Goal: Information Seeking & Learning: Check status

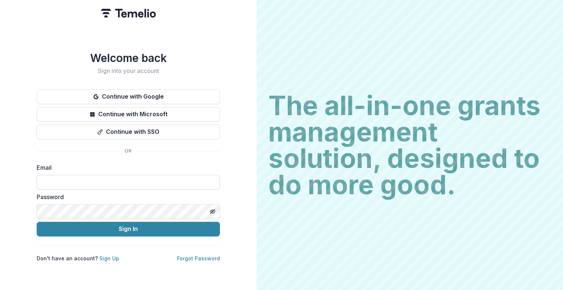
click at [112, 177] on input at bounding box center [128, 182] width 183 height 15
type input "**********"
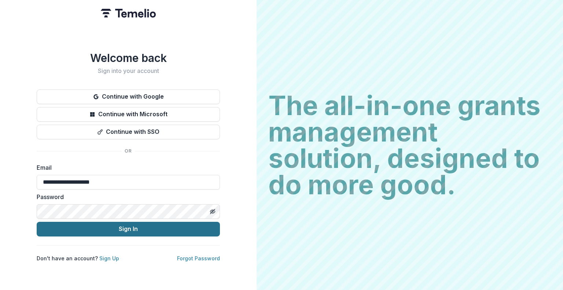
click at [123, 223] on button "Sign In" at bounding box center [128, 229] width 183 height 15
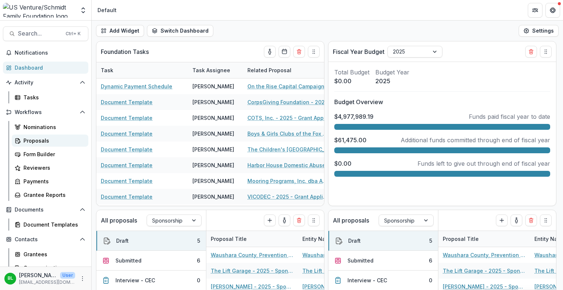
click at [36, 141] on div "Proposals" at bounding box center [52, 141] width 59 height 8
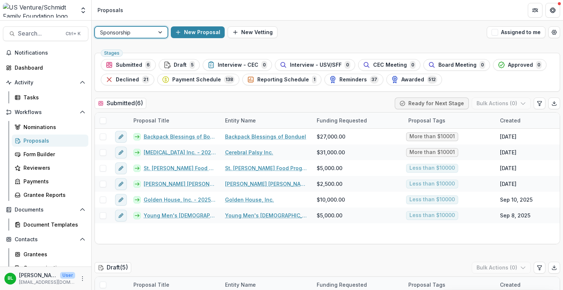
click at [159, 33] on div at bounding box center [160, 32] width 13 height 11
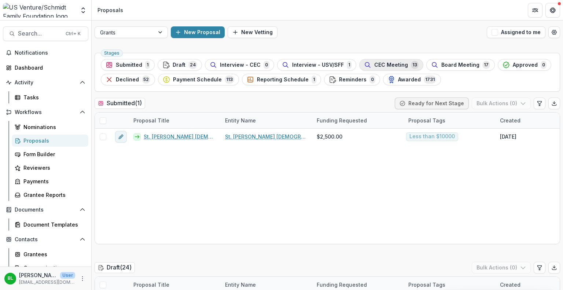
click at [391, 66] on span "CEC Meeting" at bounding box center [391, 65] width 34 height 6
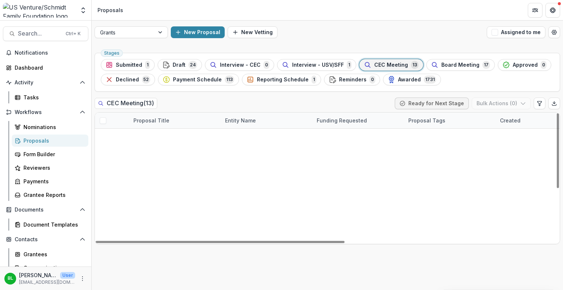
click at [381, 62] on span "CEC Meeting" at bounding box center [391, 65] width 34 height 6
click at [185, 199] on link "Solutions Recovery, Inc. - 2025 - Grant Application" at bounding box center [174, 200] width 83 height 8
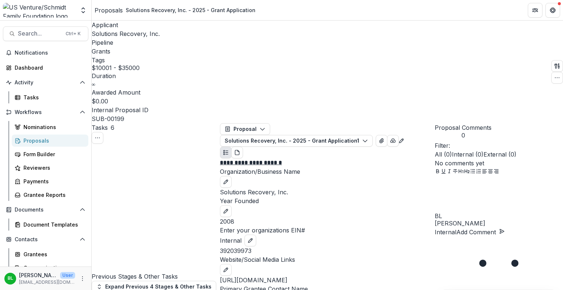
scroll to position [3612, 0]
click at [38, 140] on div "Proposals" at bounding box center [52, 141] width 59 height 8
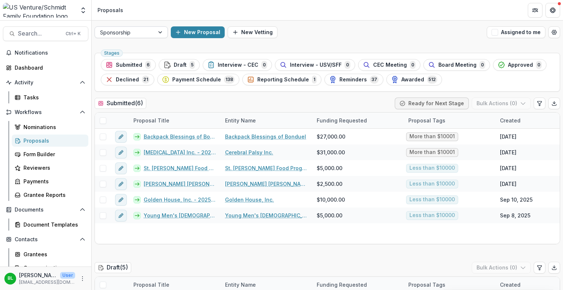
click at [160, 31] on div at bounding box center [160, 32] width 13 height 11
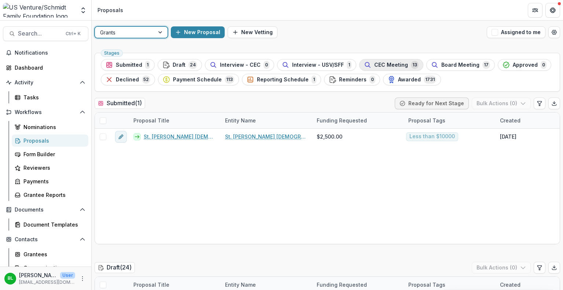
click at [385, 64] on span "CEC Meeting" at bounding box center [391, 65] width 34 height 6
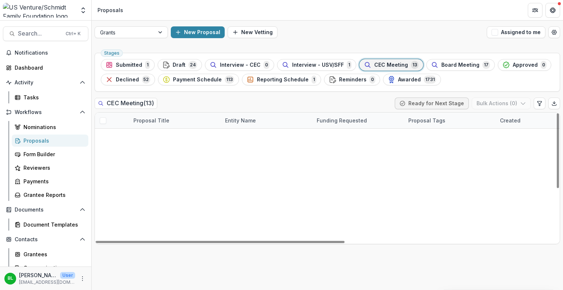
click at [188, 214] on link "Special Olympics [US_STATE], INC. - 2025 - Grant Application" at bounding box center [174, 215] width 83 height 8
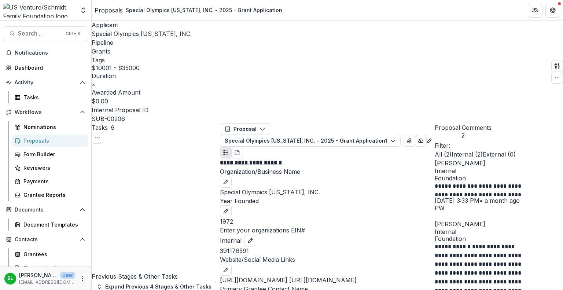
scroll to position [2407, 0]
click at [41, 137] on div "Proposals" at bounding box center [52, 141] width 59 height 8
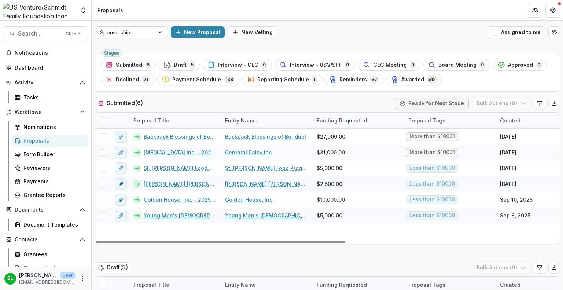
click at [161, 32] on div at bounding box center [160, 32] width 13 height 11
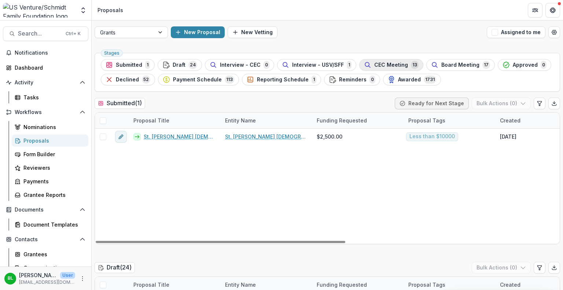
click at [386, 64] on span "CEC Meeting" at bounding box center [391, 65] width 34 height 6
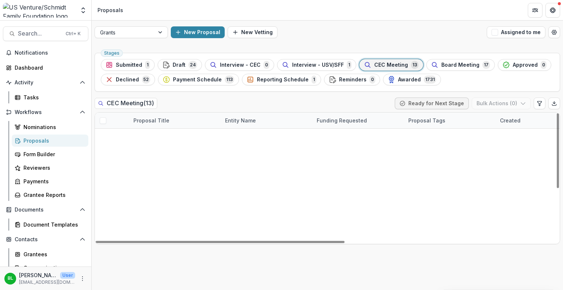
scroll to position [37, 0]
click at [163, 243] on link "Achieve [GEOGRAPHIC_DATA] - 2025 - Grant Application" at bounding box center [174, 247] width 83 height 8
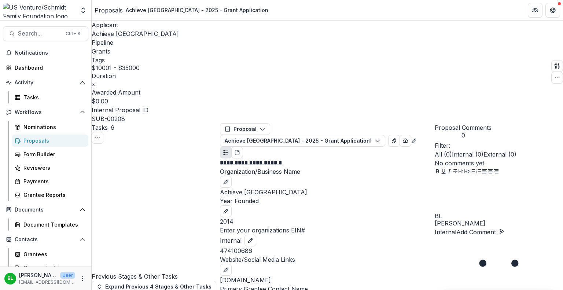
scroll to position [4102, 0]
click at [43, 139] on div "Proposals" at bounding box center [52, 141] width 59 height 8
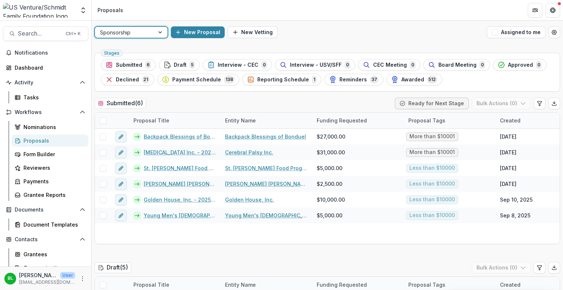
click at [162, 28] on div at bounding box center [160, 32] width 13 height 11
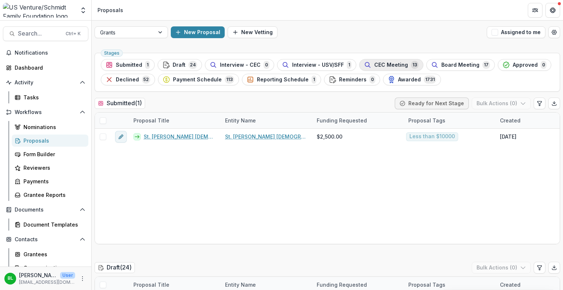
click at [383, 66] on span "CEC Meeting" at bounding box center [391, 65] width 34 height 6
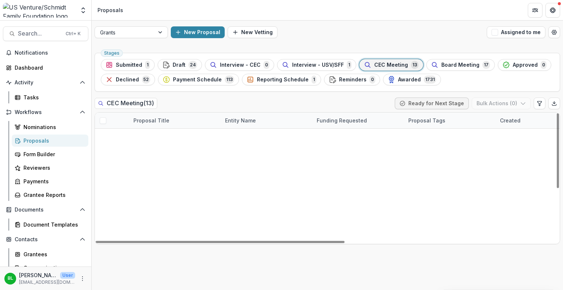
scroll to position [75, 0]
click at [191, 274] on link "Junior Achievement of [US_STATE] ([GEOGRAPHIC_DATA] Region) - 2025 - Grant Appl…" at bounding box center [174, 278] width 83 height 8
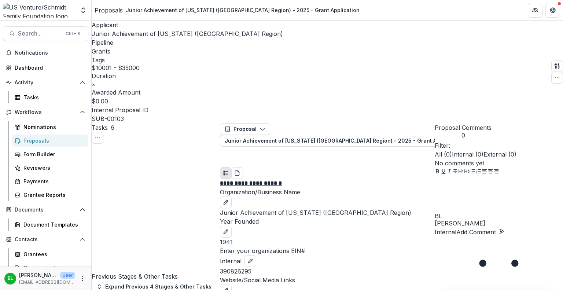
scroll to position [1853, 0]
click at [37, 140] on div "Proposals" at bounding box center [52, 141] width 59 height 8
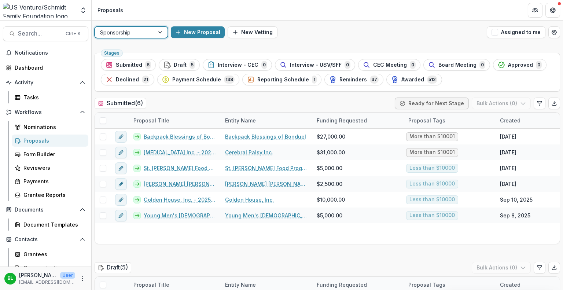
click at [160, 33] on div at bounding box center [160, 32] width 13 height 11
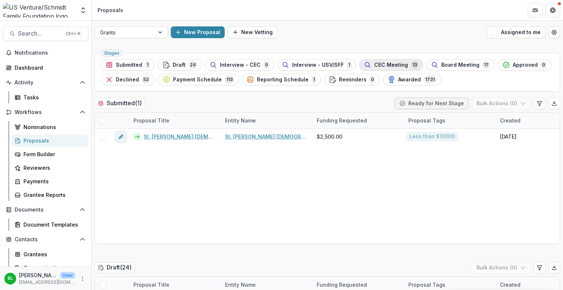
click at [394, 64] on span "CEC Meeting" at bounding box center [391, 65] width 34 height 6
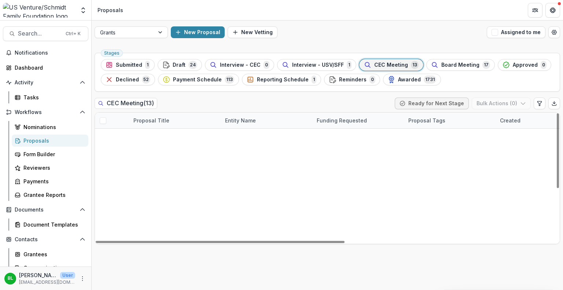
scroll to position [89, 0]
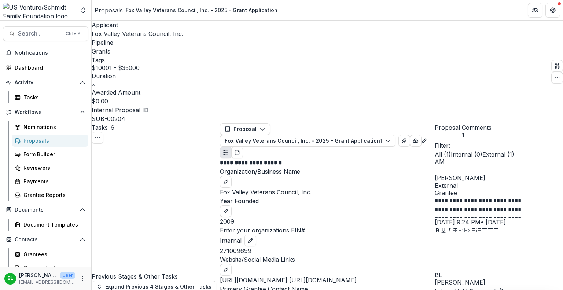
scroll to position [2898, 0]
click at [35, 137] on div "Proposals" at bounding box center [52, 141] width 59 height 8
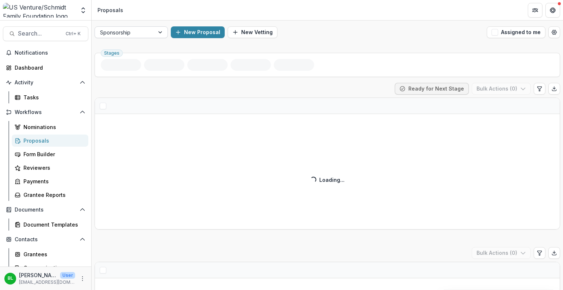
click at [151, 31] on div "Sponsorship" at bounding box center [124, 32] width 59 height 11
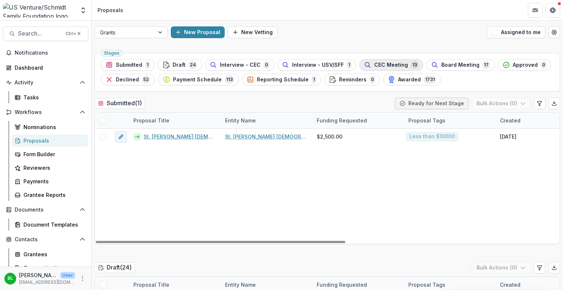
click at [382, 64] on span "CEC Meeting" at bounding box center [391, 65] width 34 height 6
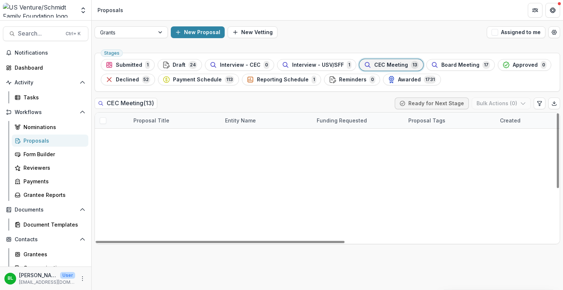
scroll to position [82, 0]
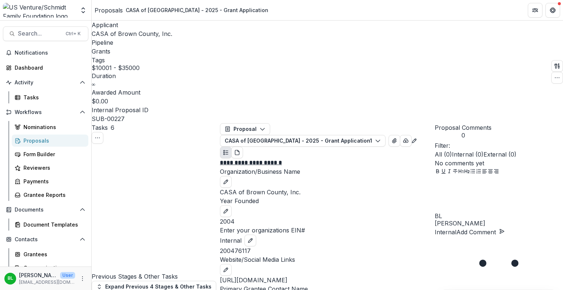
scroll to position [834, 0]
click at [19, 31] on span "Search..." at bounding box center [39, 33] width 43 height 7
type input "**********"
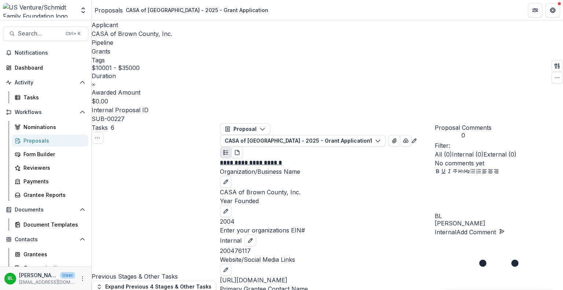
scroll to position [1495, 0]
click at [41, 139] on div "Proposals" at bounding box center [52, 141] width 59 height 8
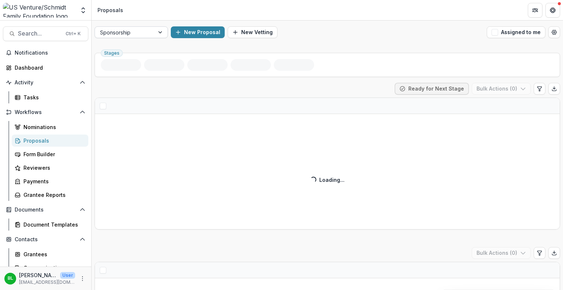
click at [158, 30] on div at bounding box center [160, 32] width 13 height 11
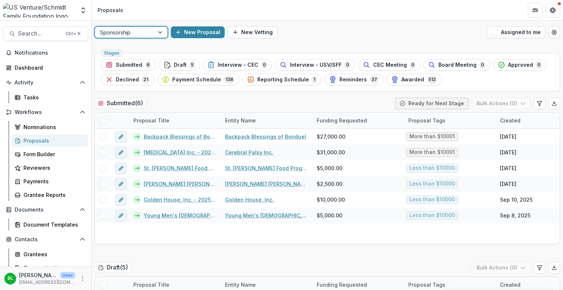
click at [158, 30] on div at bounding box center [160, 32] width 13 height 11
click at [160, 31] on div at bounding box center [160, 32] width 13 height 11
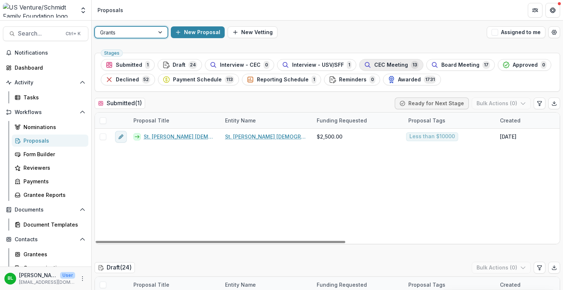
click at [387, 62] on span "CEC Meeting" at bounding box center [391, 65] width 34 height 6
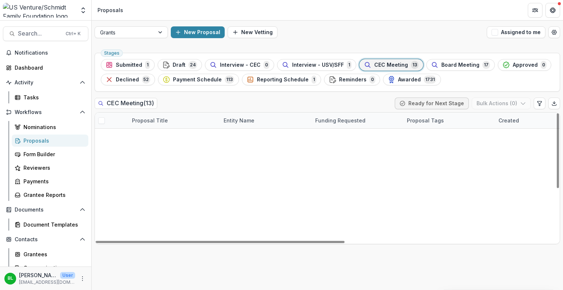
scroll to position [0, 1]
click at [185, 136] on link "Youth Go Inc - 2025 - Grant Application" at bounding box center [178, 137] width 73 height 8
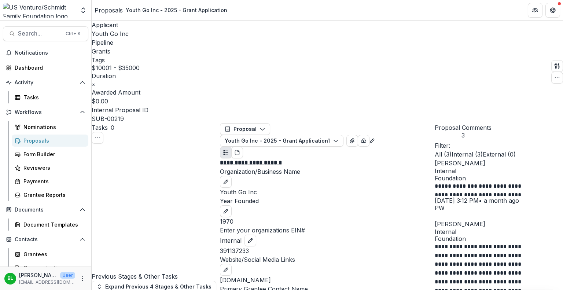
click at [27, 138] on div "Proposals" at bounding box center [52, 141] width 59 height 8
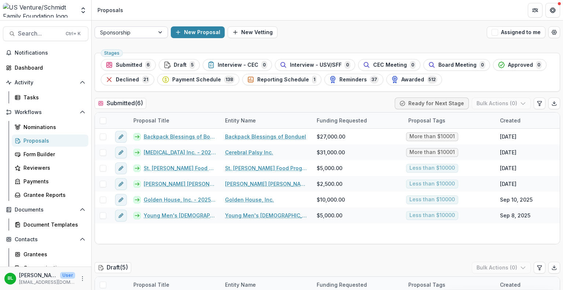
click at [163, 33] on div at bounding box center [160, 32] width 13 height 11
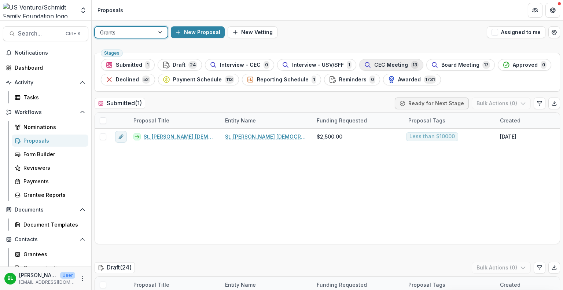
click at [385, 63] on span "CEC Meeting" at bounding box center [391, 65] width 34 height 6
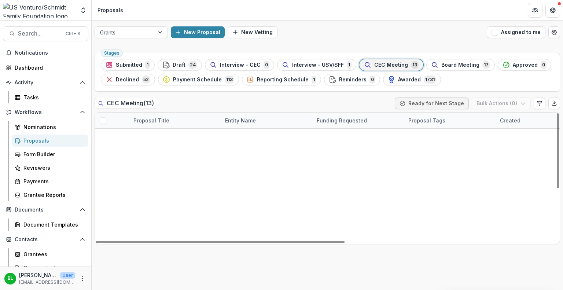
scroll to position [89, 0]
click at [173, 259] on link "We All Rise: African American Resource Center Inc. - 2025 - Grant Application" at bounding box center [174, 263] width 83 height 8
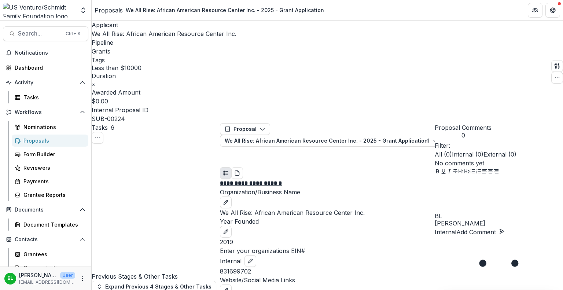
scroll to position [2346, 0]
click at [45, 137] on div "Proposals" at bounding box center [52, 141] width 59 height 8
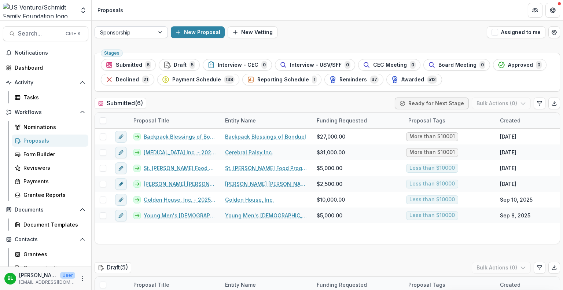
click at [158, 33] on div at bounding box center [160, 32] width 13 height 11
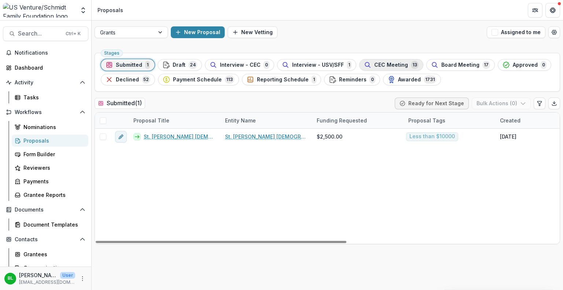
click at [388, 66] on span "CEC Meeting" at bounding box center [391, 65] width 34 height 6
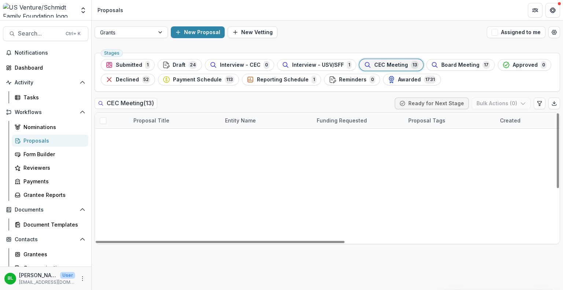
click at [329, 184] on span "$20,000.00" at bounding box center [330, 184] width 29 height 8
